Goal: Information Seeking & Learning: Find contact information

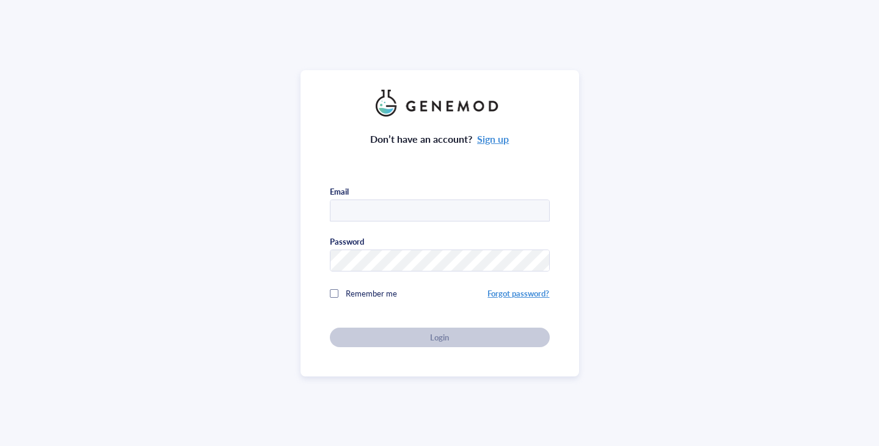
click at [391, 214] on input "text" at bounding box center [439, 211] width 219 height 22
type input "jlee@genemod.net"
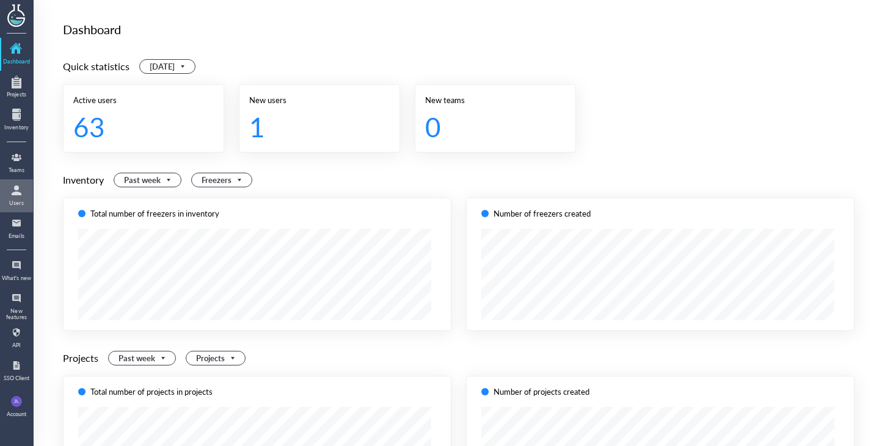
click at [15, 193] on div at bounding box center [17, 191] width 20 height 20
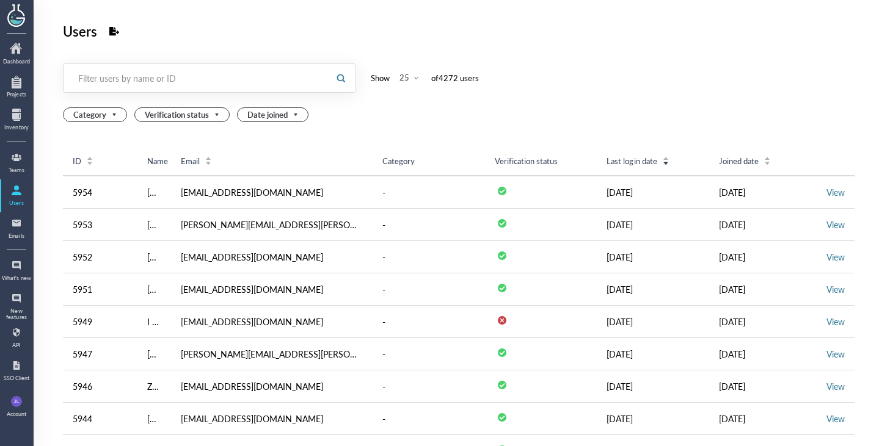
click at [234, 65] on div at bounding box center [195, 78] width 263 height 28
type input "mskcc"
click at [644, 36] on div "Users" at bounding box center [459, 31] width 792 height 23
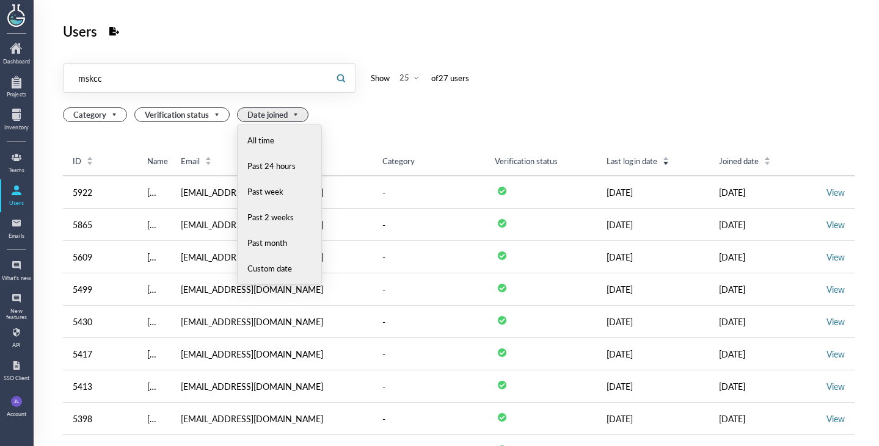
click at [283, 117] on span "Date joined" at bounding box center [273, 114] width 53 height 13
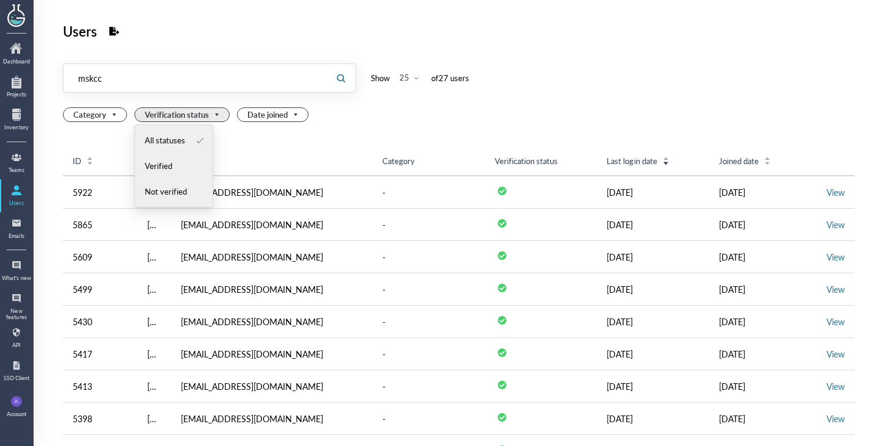
click at [222, 116] on div "Verification status" at bounding box center [181, 114] width 95 height 15
click at [119, 116] on div "Category" at bounding box center [95, 114] width 64 height 15
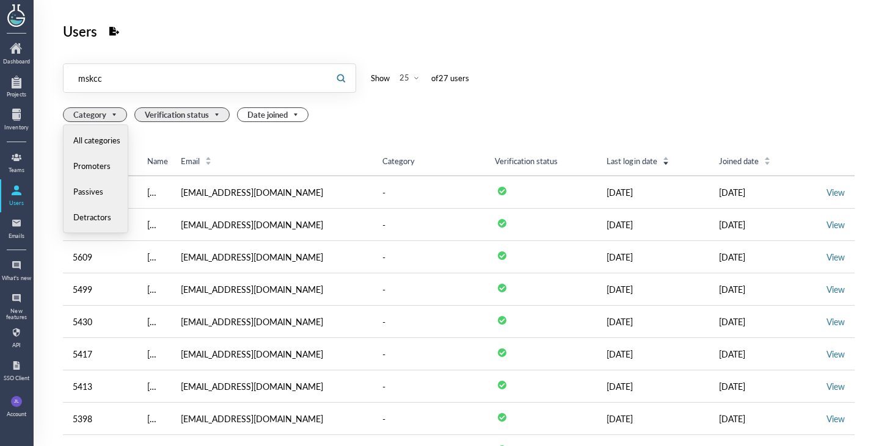
click at [186, 117] on span "Verification status" at bounding box center [183, 114] width 77 height 13
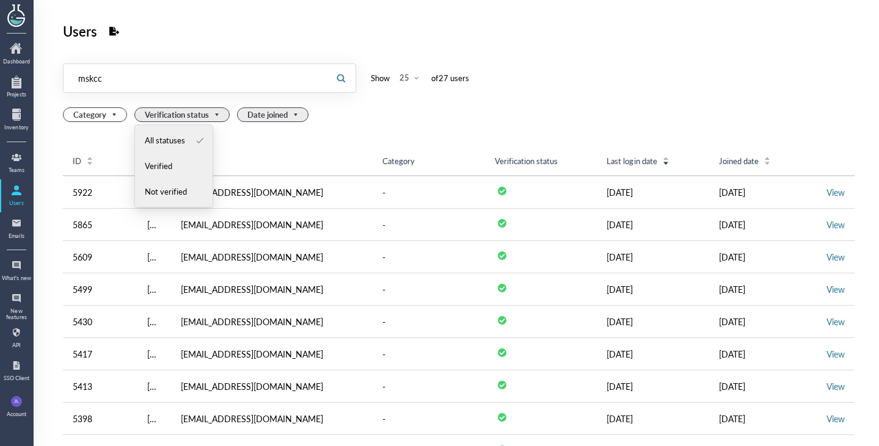
click at [286, 118] on span "Date joined" at bounding box center [273, 114] width 53 height 13
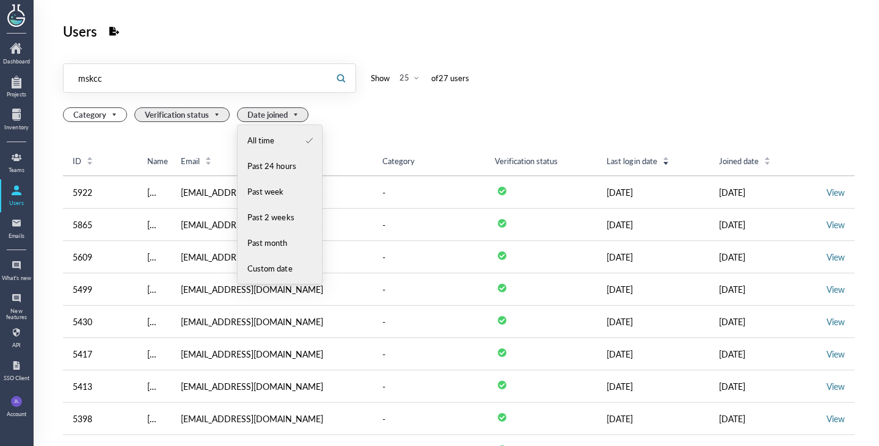
click at [204, 118] on span "Verification status" at bounding box center [183, 114] width 77 height 13
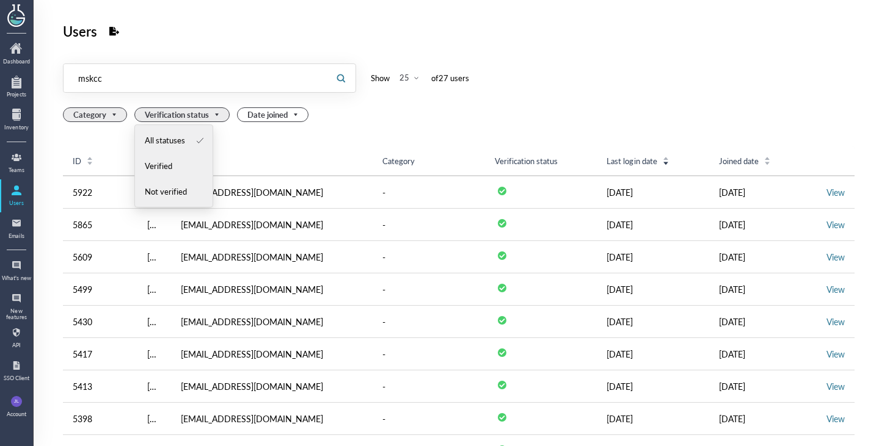
click at [80, 118] on span "Category" at bounding box center [96, 114] width 46 height 13
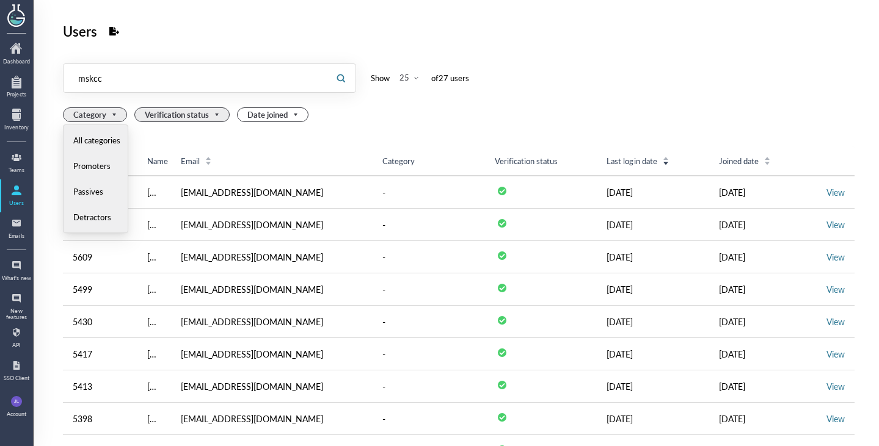
click at [188, 118] on span "Verification status" at bounding box center [183, 114] width 77 height 13
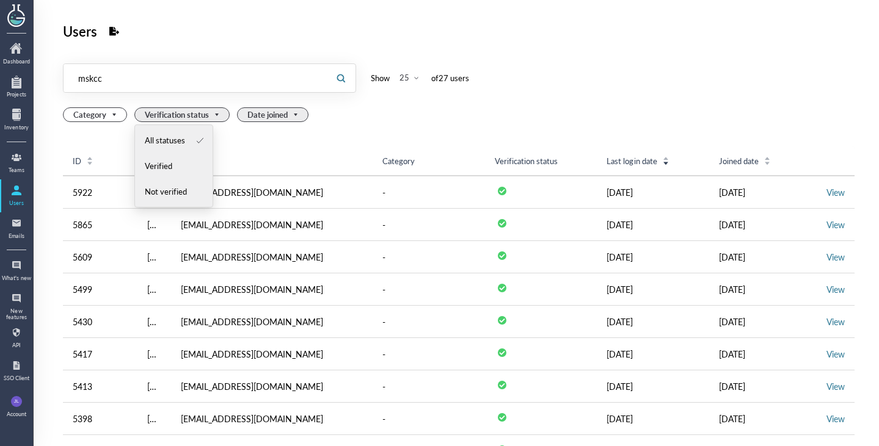
click at [265, 116] on span "Date joined" at bounding box center [273, 114] width 53 height 13
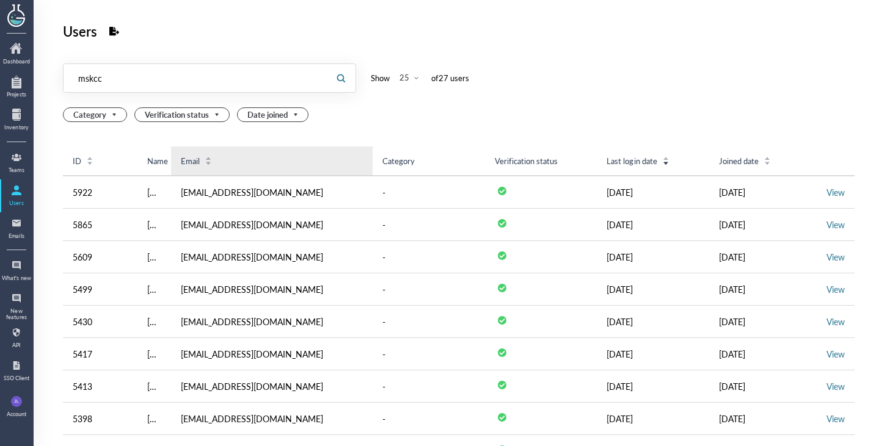
click at [181, 156] on div "Email" at bounding box center [196, 161] width 31 height 11
click at [205, 155] on icon "icon: caret-up" at bounding box center [208, 157] width 7 height 4
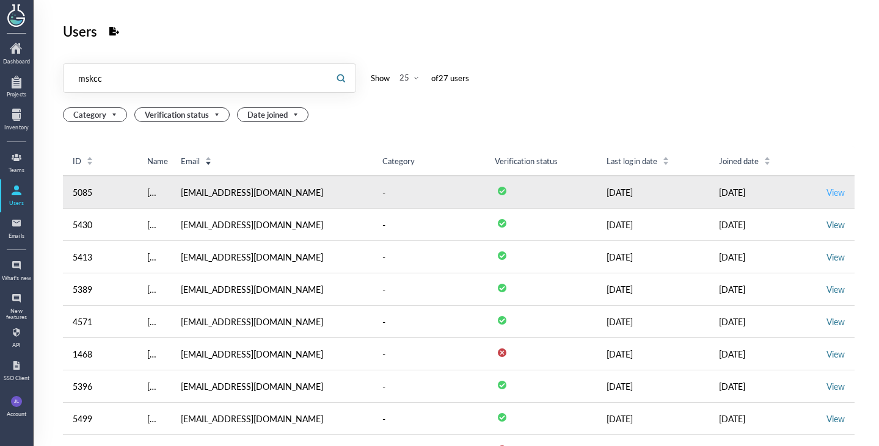
click at [826, 191] on link "View" at bounding box center [835, 192] width 18 height 12
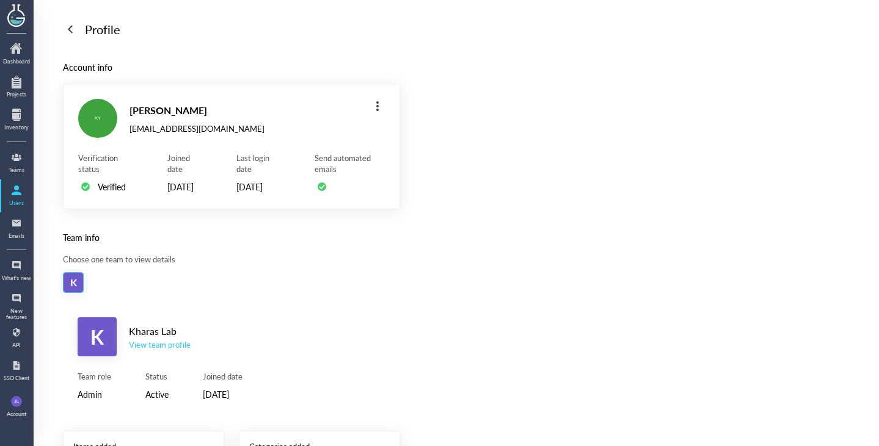
click at [159, 351] on div "View team profile" at bounding box center [160, 345] width 62 height 11
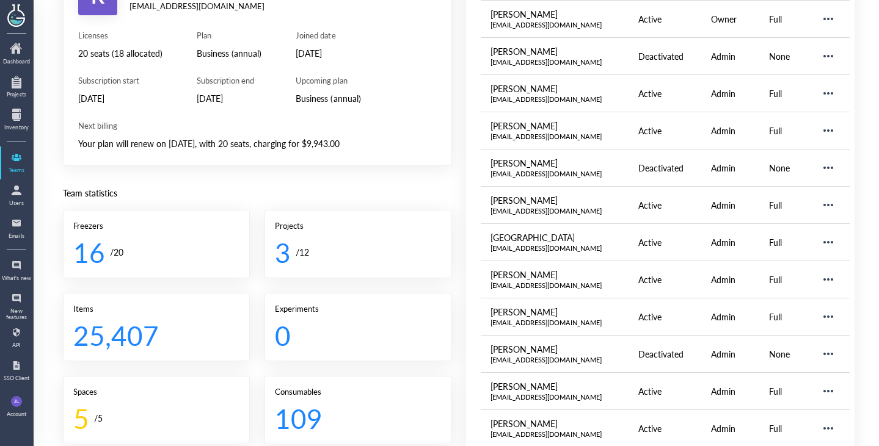
scroll to position [61, 0]
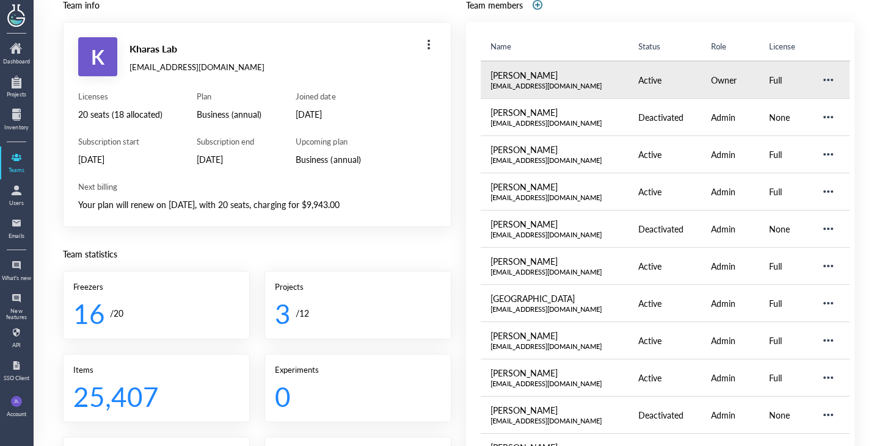
drag, startPoint x: 582, startPoint y: 74, endPoint x: 480, endPoint y: 77, distance: 102.0
click at [481, 77] on td "[PERSON_NAME] [EMAIL_ADDRESS][DOMAIN_NAME]" at bounding box center [555, 80] width 148 height 38
copy div "[PERSON_NAME]"
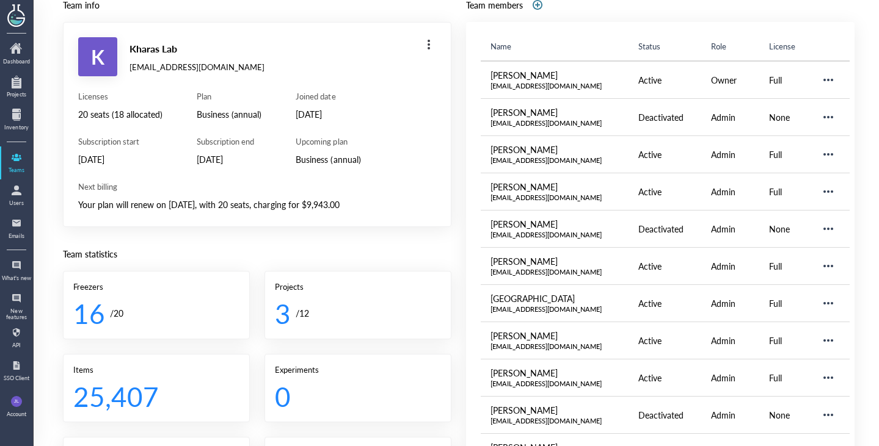
click at [457, 76] on div "Team info K Kharas Lab [EMAIL_ADDRESS][DOMAIN_NAME] Licenses 20 seats (18 alloc…" at bounding box center [459, 293] width 792 height 591
click at [622, 26] on div "Name Status Role License [PERSON_NAME] [EMAIL_ADDRESS][DOMAIN_NAME] Active Owne…" at bounding box center [660, 305] width 388 height 567
drag, startPoint x: 560, startPoint y: 73, endPoint x: 473, endPoint y: 70, distance: 86.8
click at [473, 70] on div "Name Status Role License [PERSON_NAME] [EMAIL_ADDRESS][DOMAIN_NAME] Active Owne…" at bounding box center [660, 305] width 388 height 567
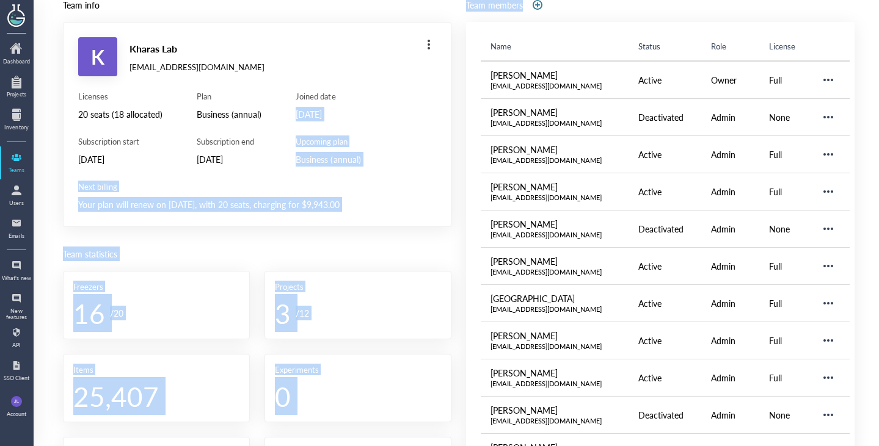
click at [453, 81] on div "Team info K Kharas Lab [EMAIL_ADDRESS][DOMAIN_NAME] Licenses 20 seats (18 alloc…" at bounding box center [459, 293] width 792 height 591
click at [446, 84] on div "Team info K Kharas Lab [EMAIL_ADDRESS][DOMAIN_NAME] Licenses 20 seats (18 alloc…" at bounding box center [459, 293] width 792 height 591
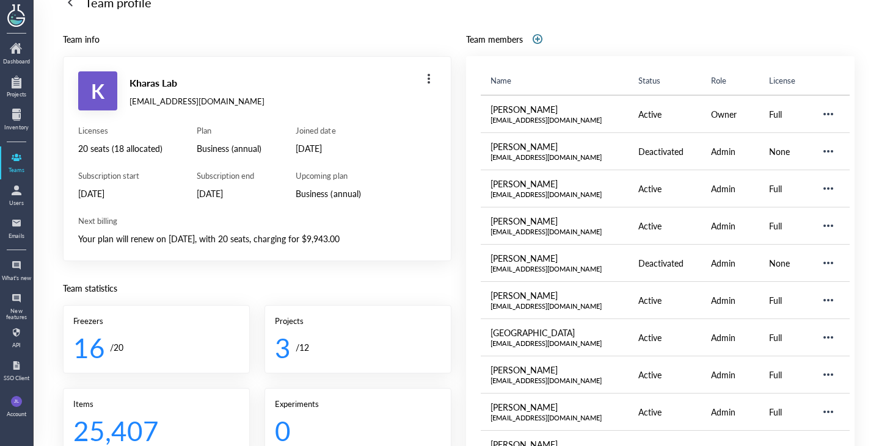
scroll to position [0, 0]
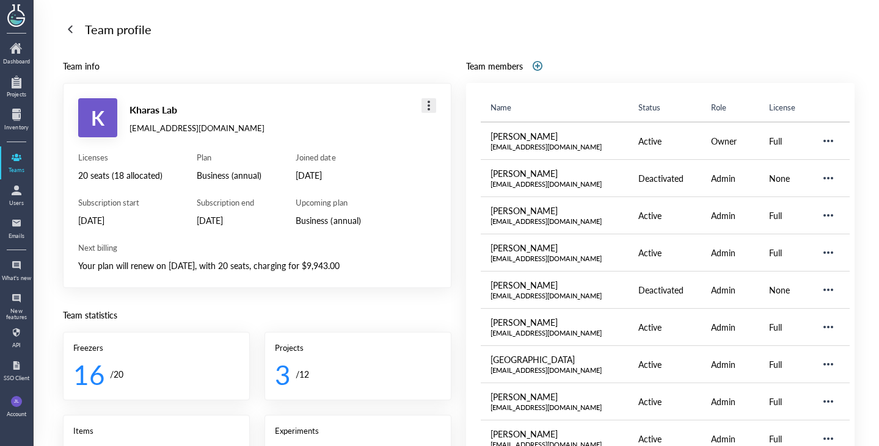
click at [424, 106] on div at bounding box center [429, 106] width 20 height 20
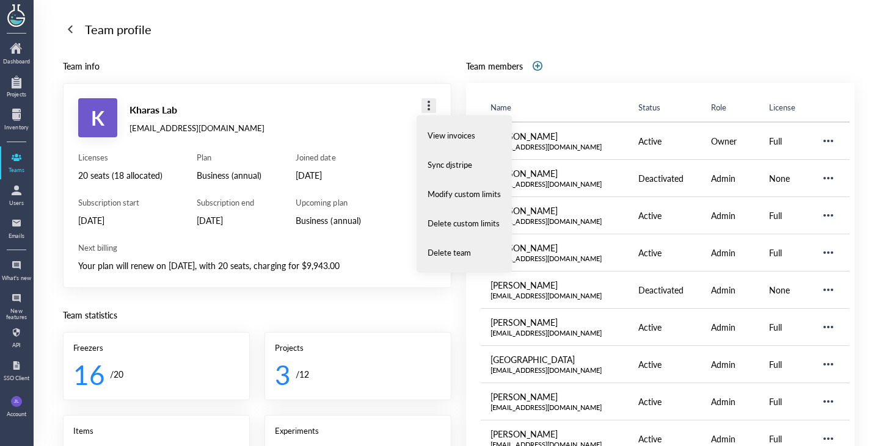
click at [424, 106] on div at bounding box center [429, 106] width 20 height 20
